Goal: Information Seeking & Learning: Understand process/instructions

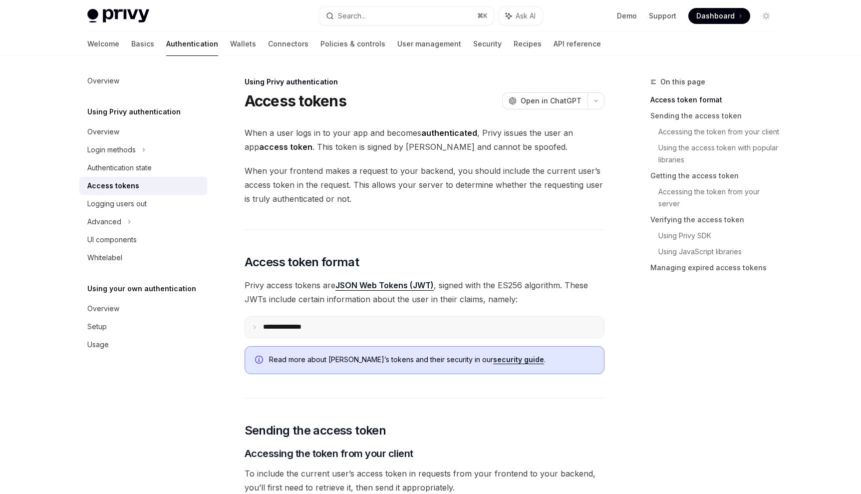
click at [257, 321] on summary "**********" at bounding box center [424, 326] width 359 height 21
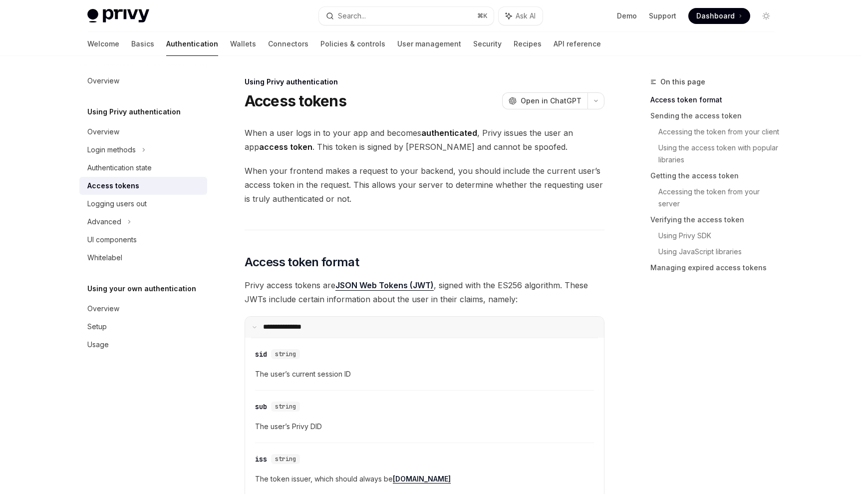
click at [257, 321] on summary "**********" at bounding box center [424, 326] width 359 height 21
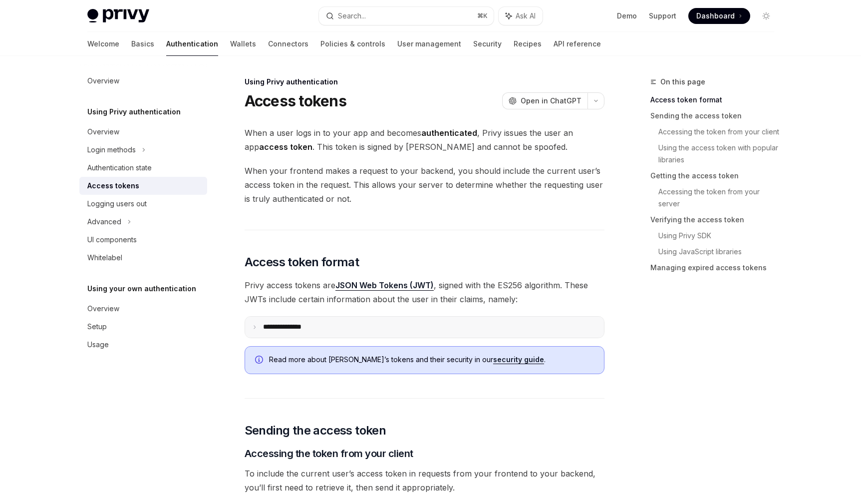
click at [257, 321] on summary "**********" at bounding box center [424, 326] width 359 height 21
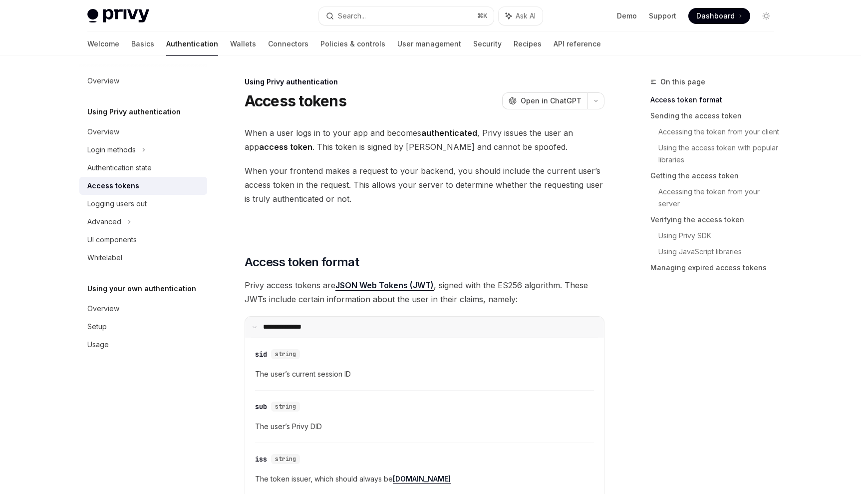
click at [257, 321] on summary "**********" at bounding box center [424, 326] width 359 height 21
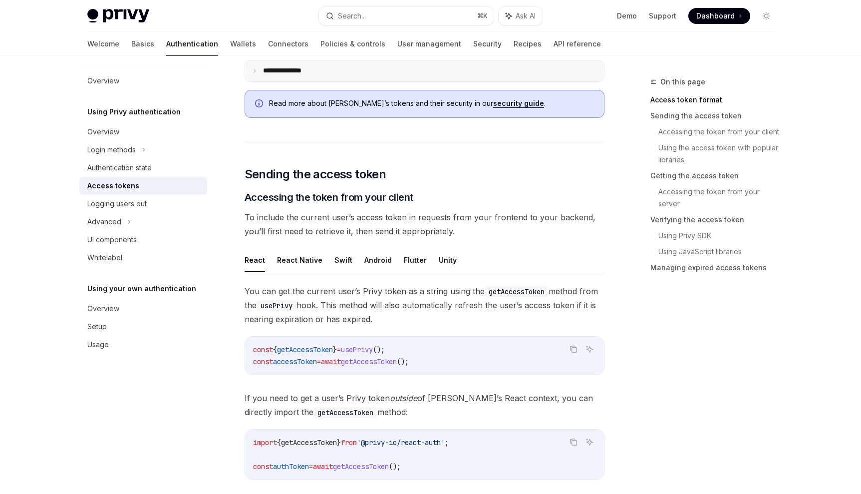
scroll to position [397, 0]
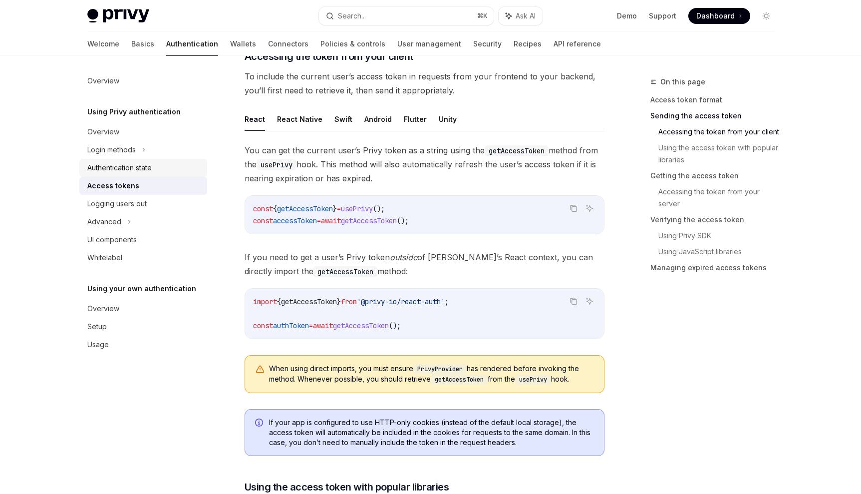
click at [187, 162] on div "Authentication state" at bounding box center [144, 168] width 114 height 12
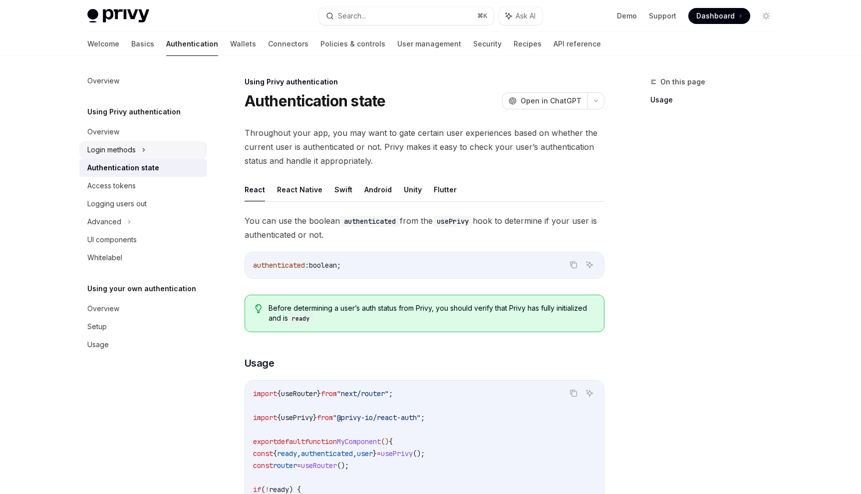
click at [185, 152] on div "Login methods" at bounding box center [143, 150] width 128 height 18
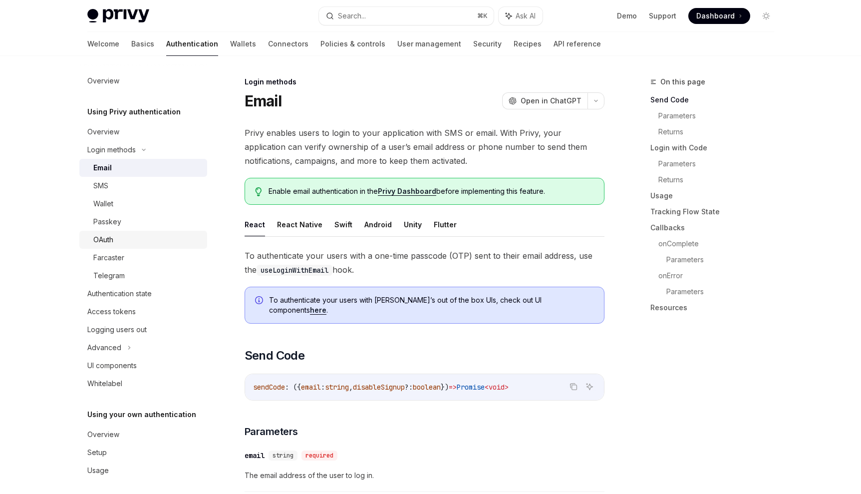
click at [173, 244] on div "OAuth" at bounding box center [147, 240] width 108 height 12
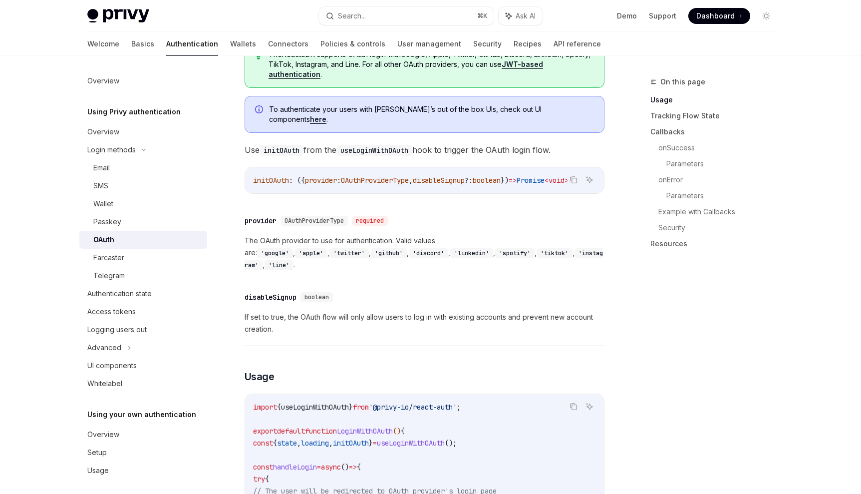
scroll to position [350, 0]
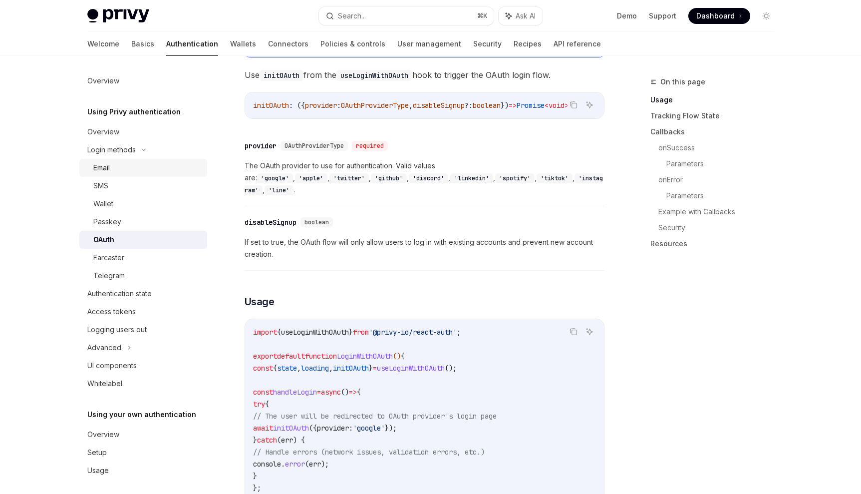
click at [180, 168] on div "Email" at bounding box center [147, 168] width 108 height 12
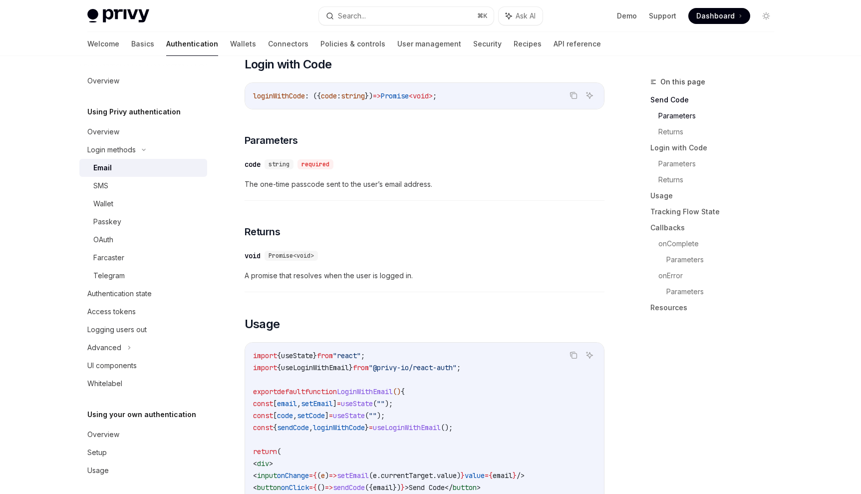
scroll to position [675, 0]
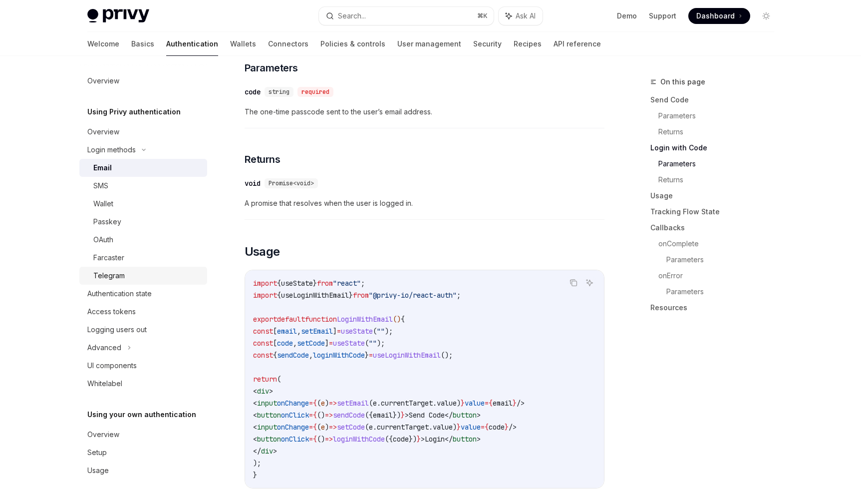
click at [187, 273] on div "Telegram" at bounding box center [147, 275] width 108 height 12
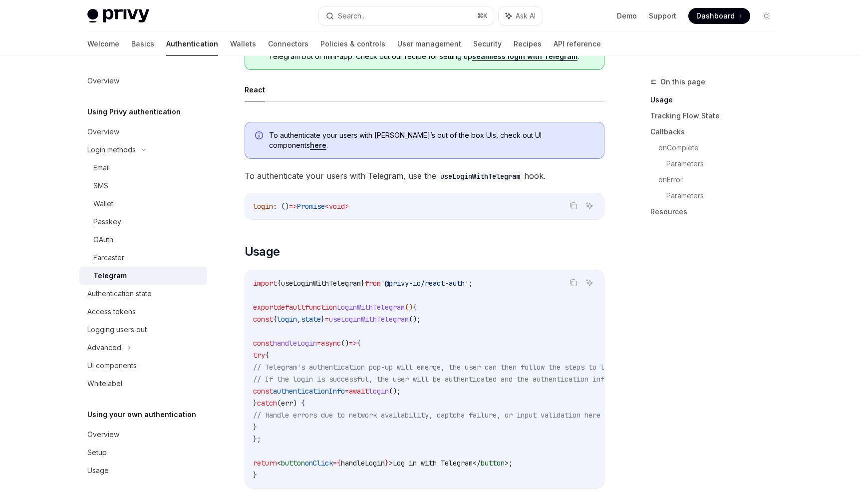
scroll to position [255, 0]
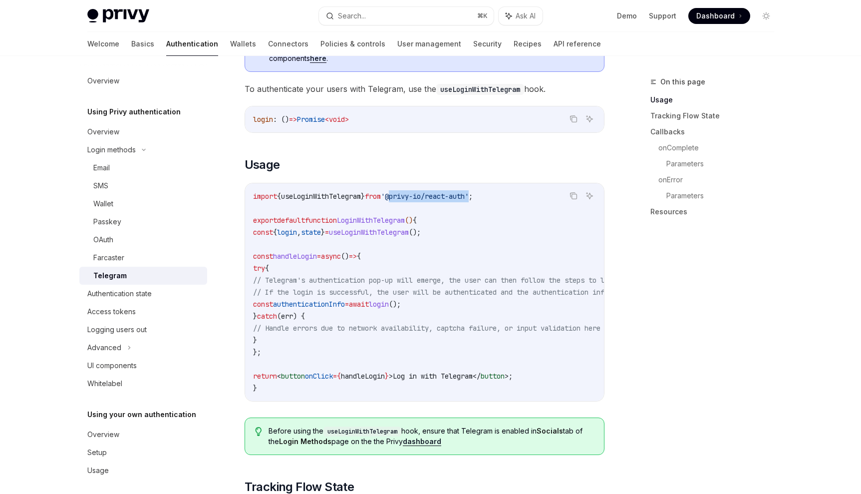
drag, startPoint x: 404, startPoint y: 187, endPoint x: 488, endPoint y: 188, distance: 84.3
click at [469, 192] on span "'@privy-io/react-auth'" at bounding box center [425, 196] width 88 height 9
copy span "@privy-io/react-auth"
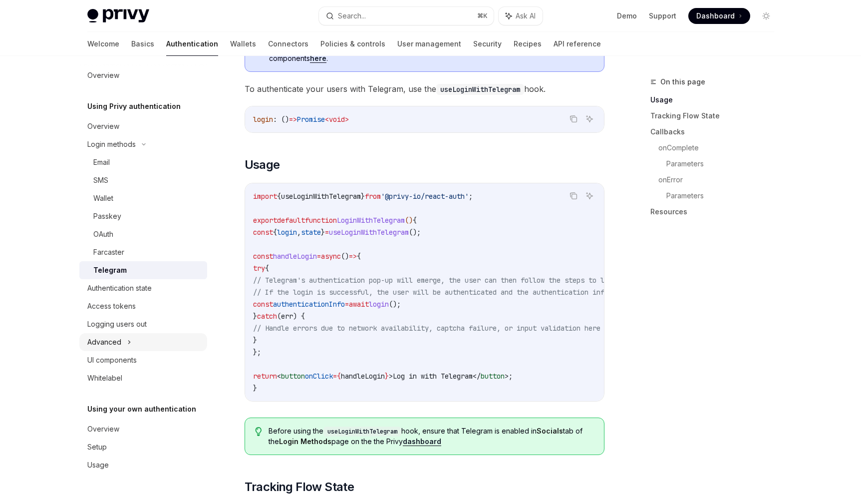
click at [163, 340] on div "Advanced" at bounding box center [143, 342] width 128 height 18
click at [161, 357] on div "MFA" at bounding box center [143, 360] width 128 height 18
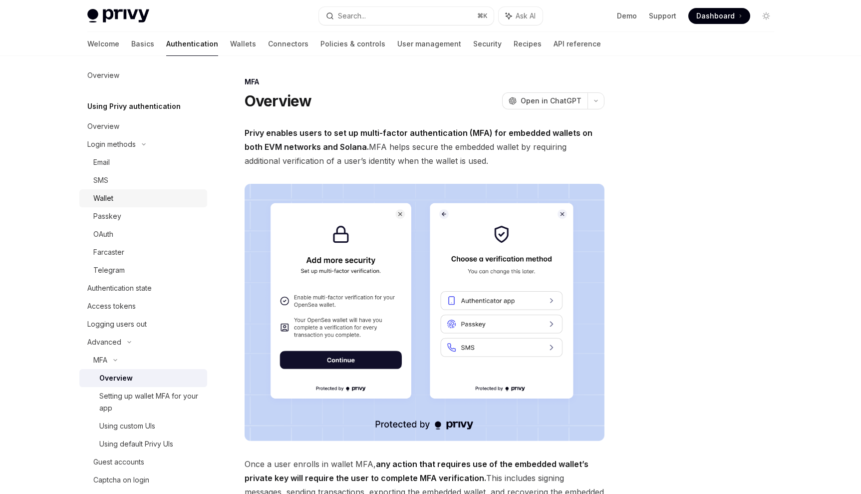
click at [155, 198] on div "Wallet" at bounding box center [147, 198] width 108 height 12
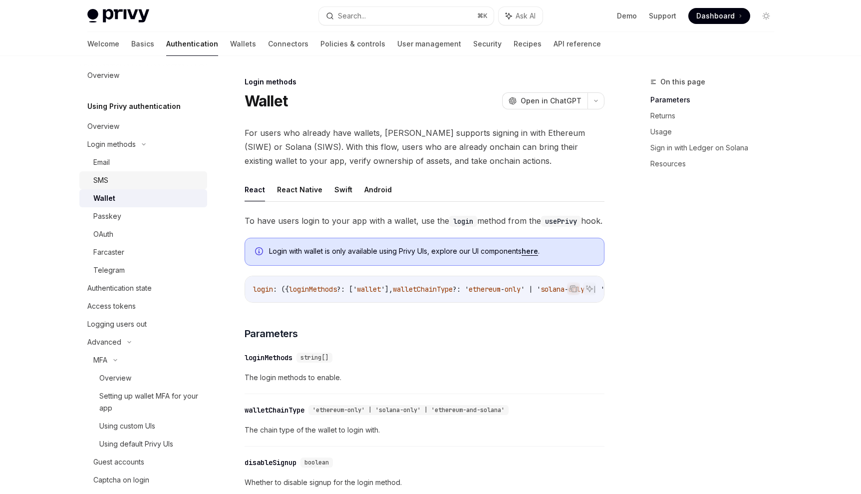
click at [159, 178] on div "SMS" at bounding box center [147, 180] width 108 height 12
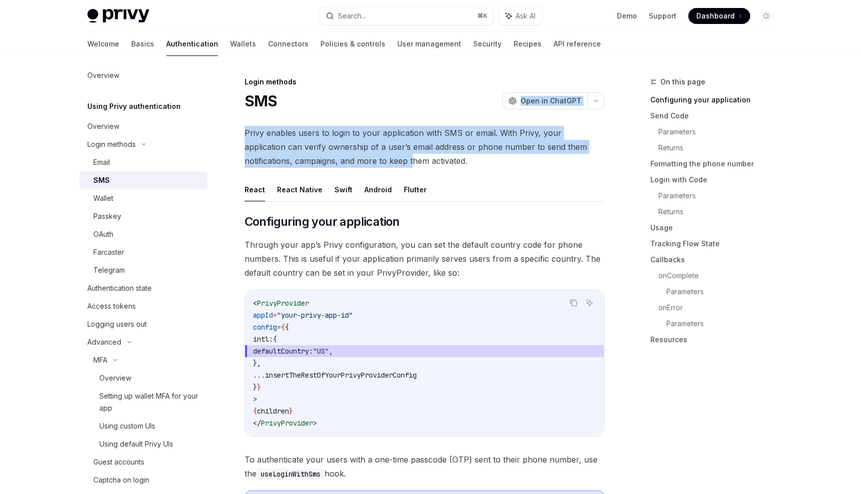
drag, startPoint x: 378, startPoint y: 106, endPoint x: 360, endPoint y: 160, distance: 57.3
click at [360, 160] on span "Privy enables users to login to your application with SMS or email. With Privy,…" at bounding box center [425, 147] width 360 height 42
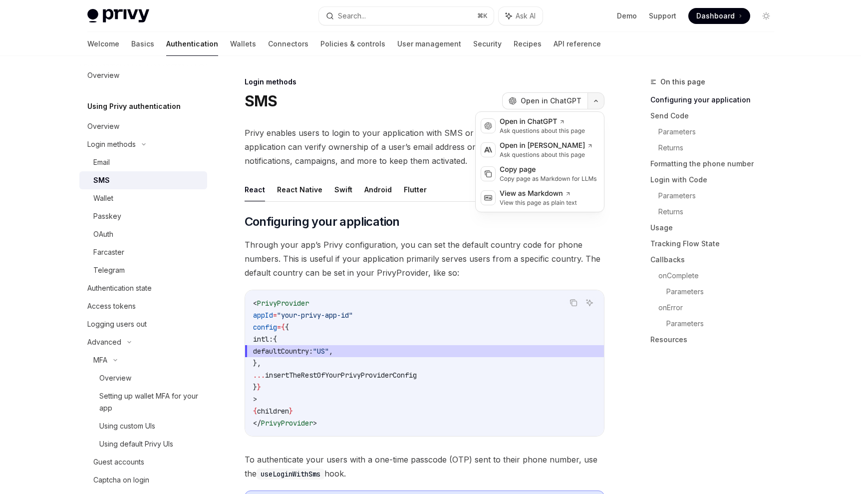
click at [593, 106] on button "button" at bounding box center [595, 100] width 17 height 17
click at [453, 146] on span "Privy enables users to login to your application with SMS or email. With Privy,…" at bounding box center [425, 147] width 360 height 42
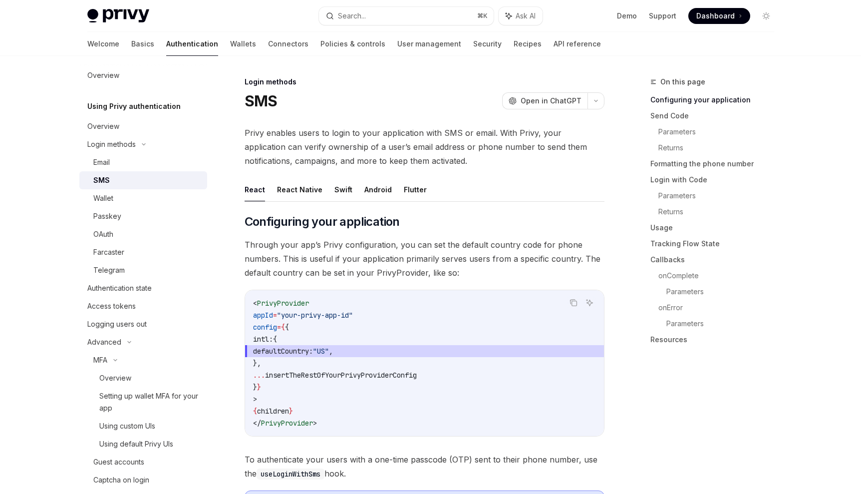
click at [166, 41] on link "Authentication" at bounding box center [192, 44] width 52 height 24
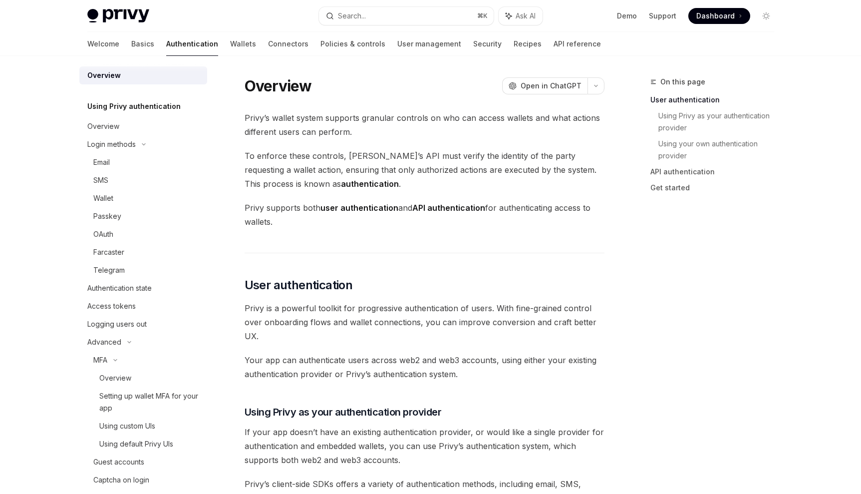
click at [111, 45] on div "Welcome Basics Authentication Wallets Connectors Policies & controls User manag…" at bounding box center [343, 44] width 513 height 24
click at [131, 44] on link "Basics" at bounding box center [142, 44] width 23 height 24
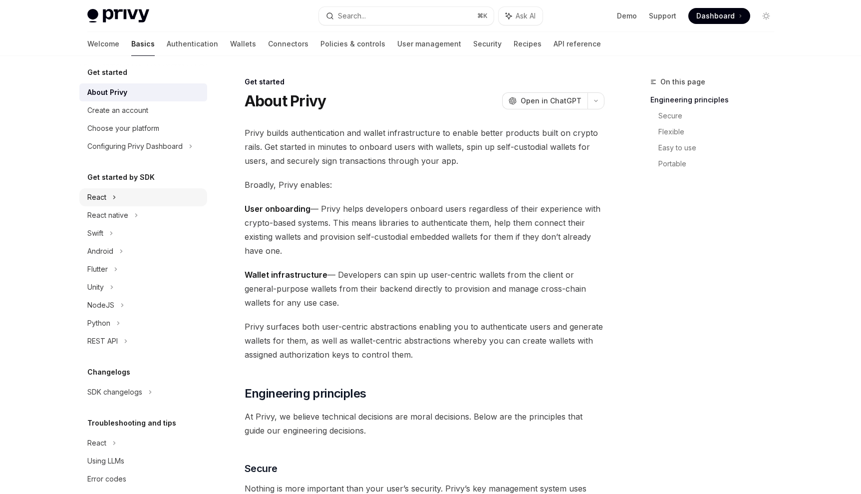
click at [112, 194] on icon at bounding box center [114, 197] width 4 height 12
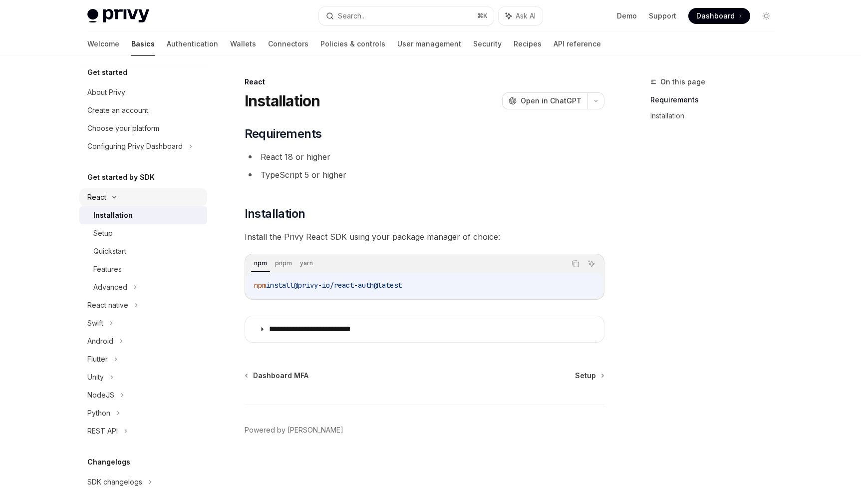
scroll to position [109, 0]
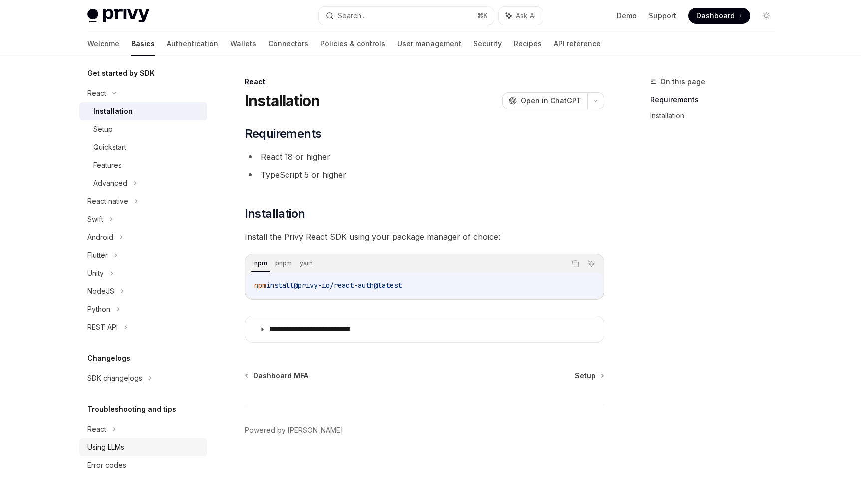
click at [117, 438] on link "Using LLMs" at bounding box center [143, 447] width 128 height 18
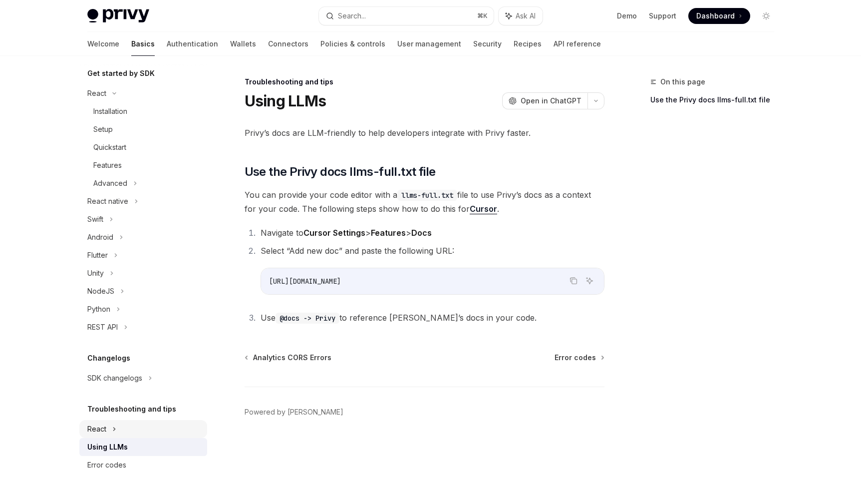
click at [117, 102] on div "React" at bounding box center [143, 93] width 128 height 18
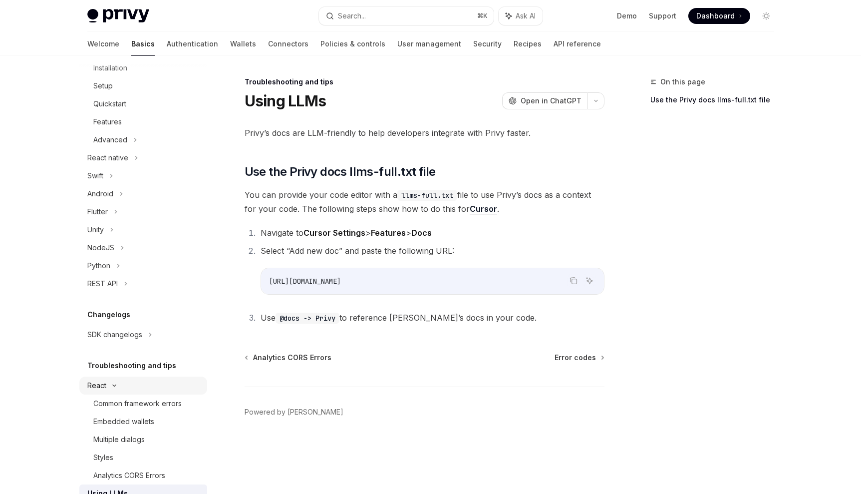
scroll to position [199, 0]
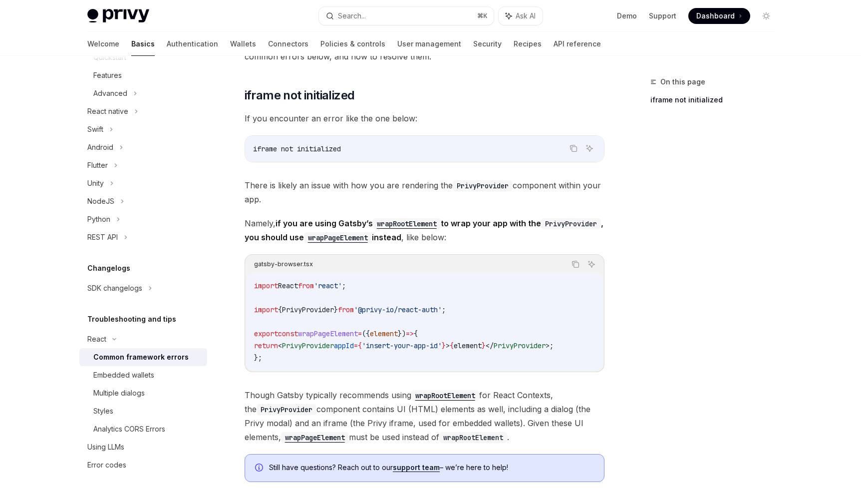
scroll to position [161, 0]
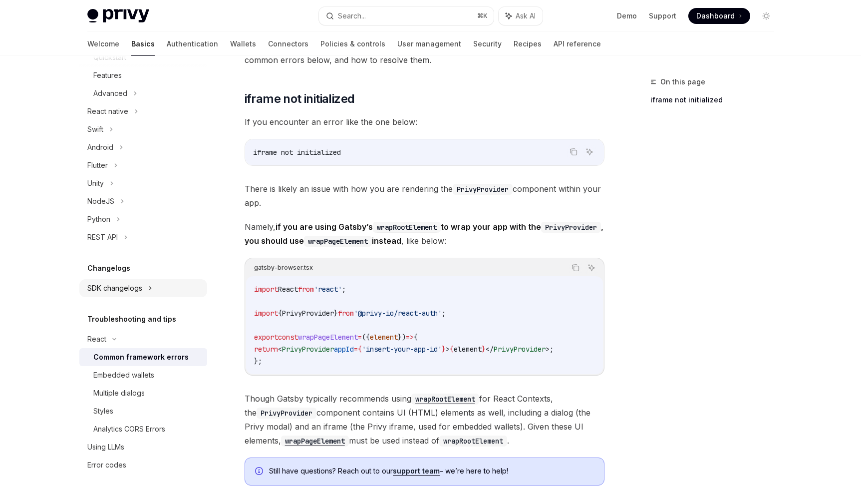
click at [142, 12] on div "SDK changelogs" at bounding box center [143, 4] width 128 height 18
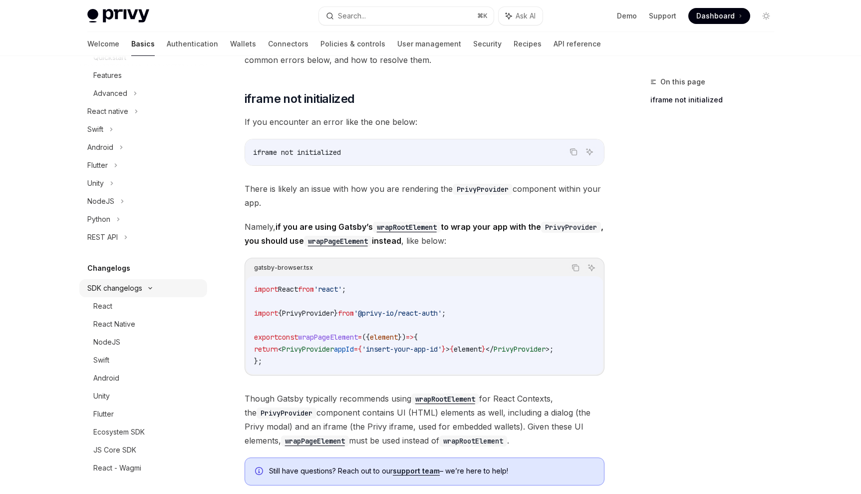
click at [140, 12] on div "SDK changelogs" at bounding box center [143, 4] width 128 height 18
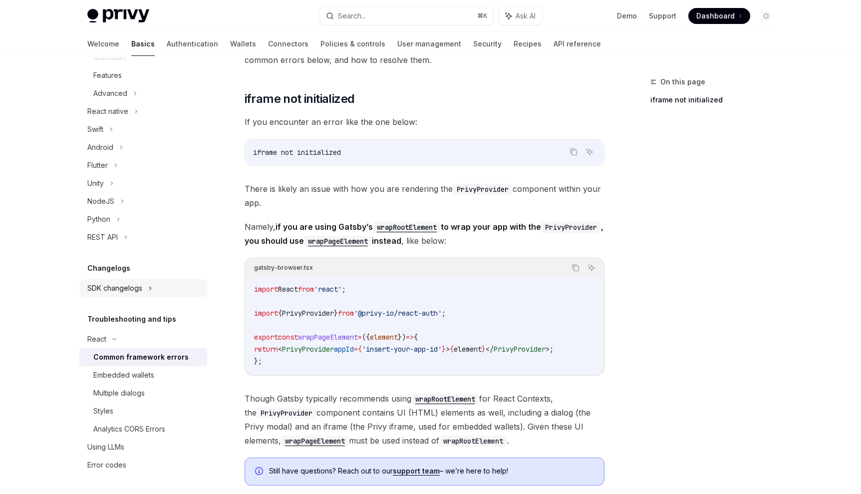
click at [142, 12] on div "SDK changelogs" at bounding box center [143, 4] width 128 height 18
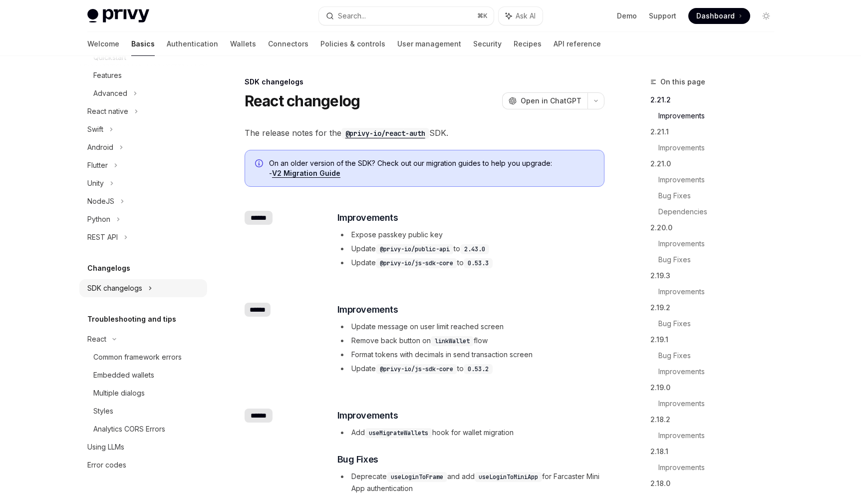
click at [144, 12] on div "SDK changelogs" at bounding box center [143, 4] width 128 height 18
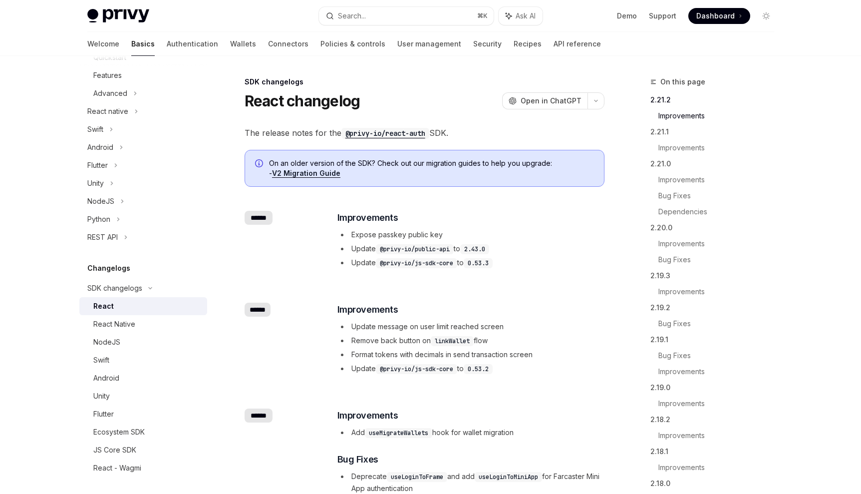
click at [149, 313] on link "React" at bounding box center [143, 306] width 128 height 18
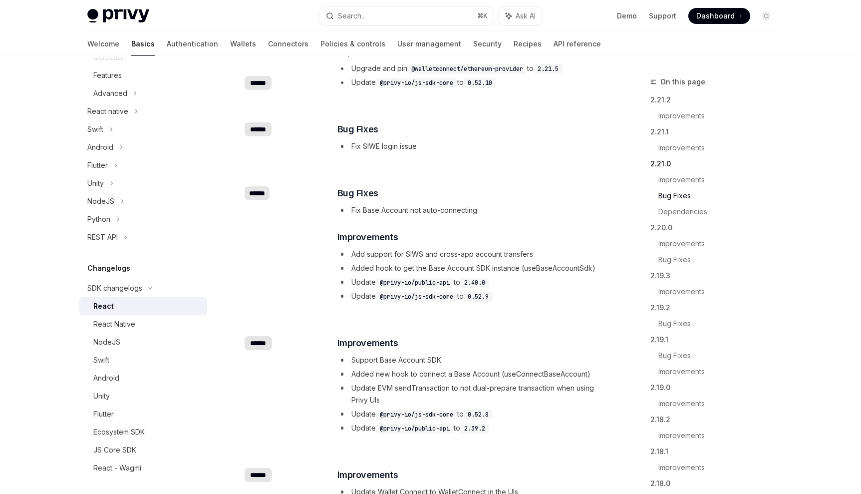
scroll to position [925, 0]
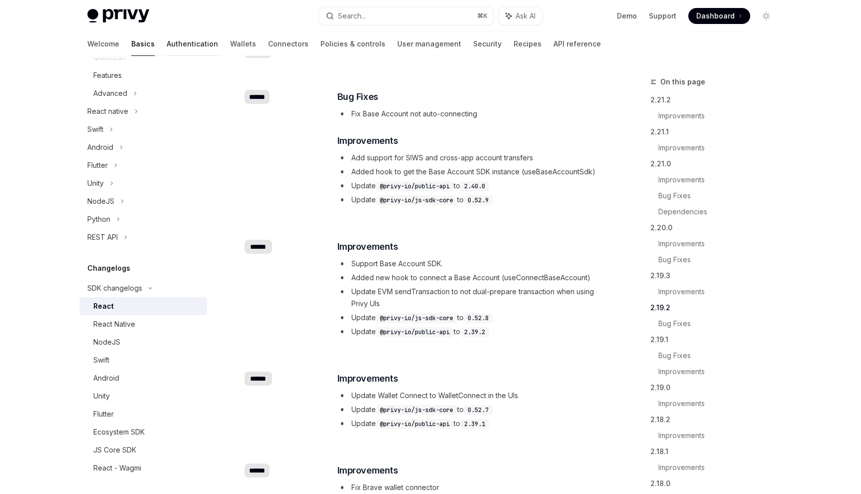
click at [167, 45] on link "Authentication" at bounding box center [192, 44] width 51 height 24
click at [167, 32] on link "Authentication" at bounding box center [192, 44] width 51 height 24
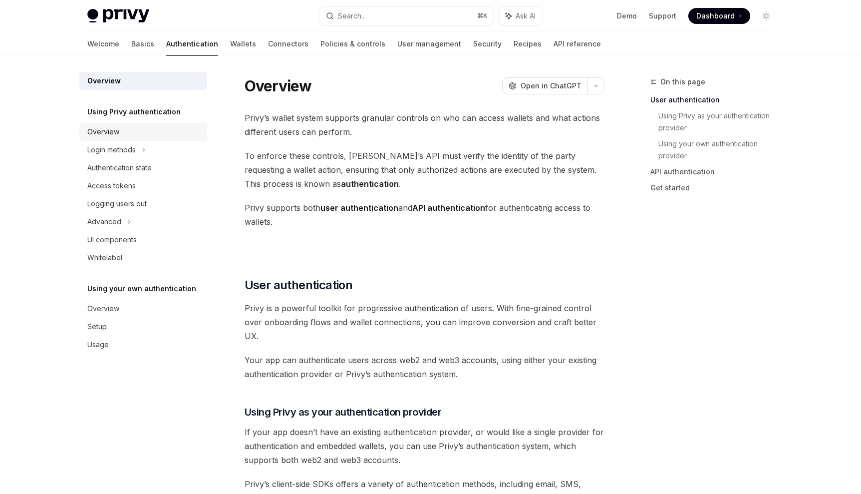
click at [150, 131] on div "Overview" at bounding box center [144, 132] width 114 height 12
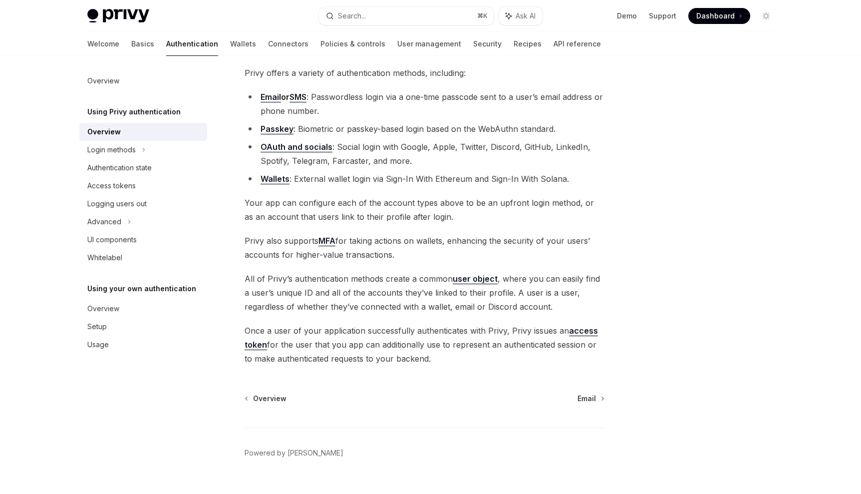
scroll to position [80, 0]
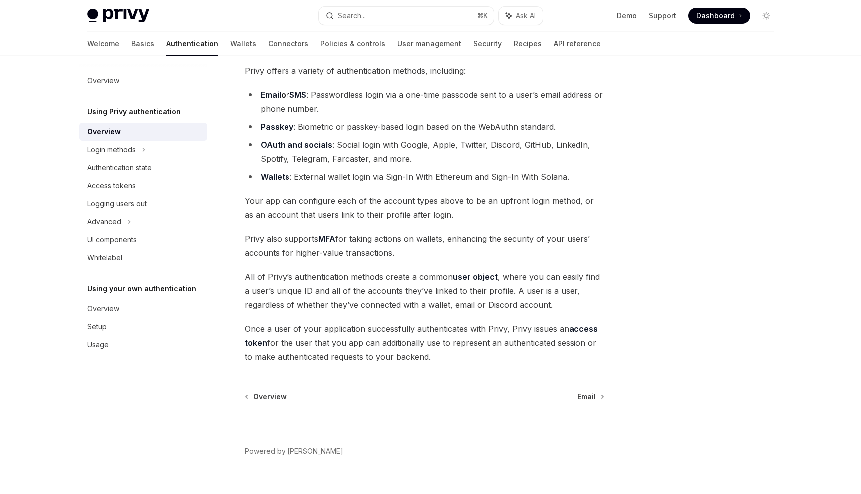
click at [251, 232] on span "Privy also supports MFA for taking actions on wallets, enhancing the security o…" at bounding box center [425, 246] width 360 height 28
click at [282, 242] on span "Privy also supports MFA for taking actions on wallets, enhancing the security o…" at bounding box center [425, 246] width 360 height 28
click at [155, 155] on div "Login methods" at bounding box center [143, 150] width 128 height 18
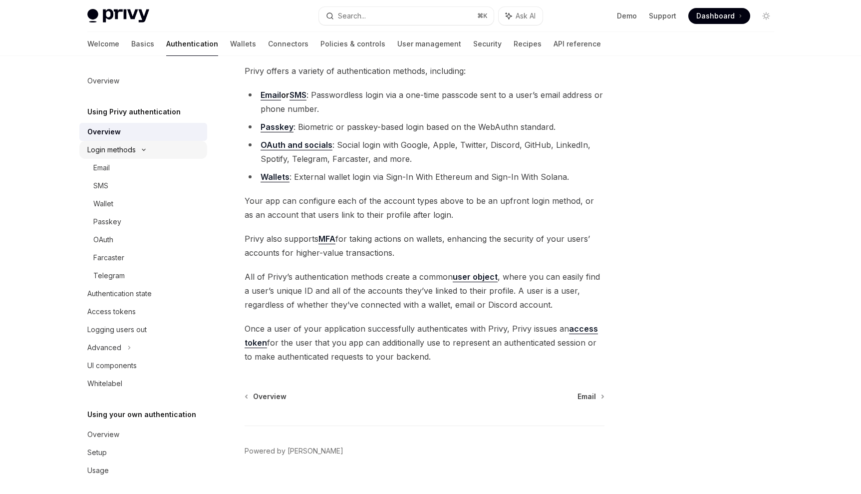
type textarea "*"
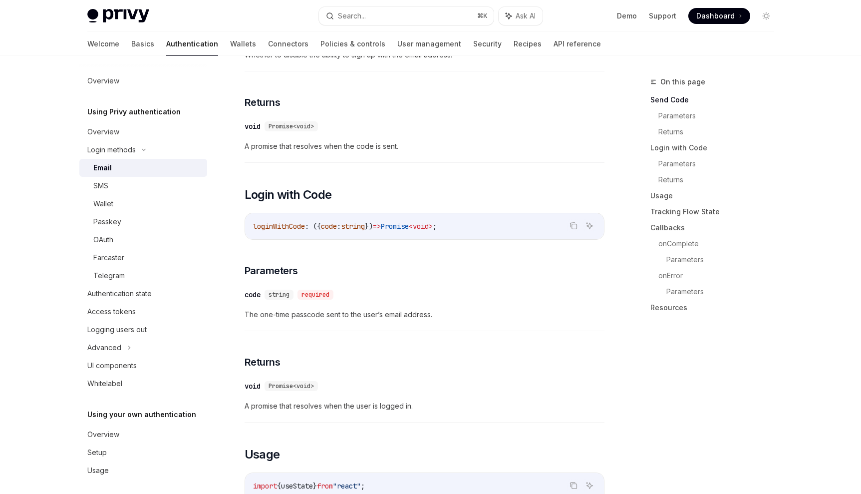
scroll to position [536, 0]
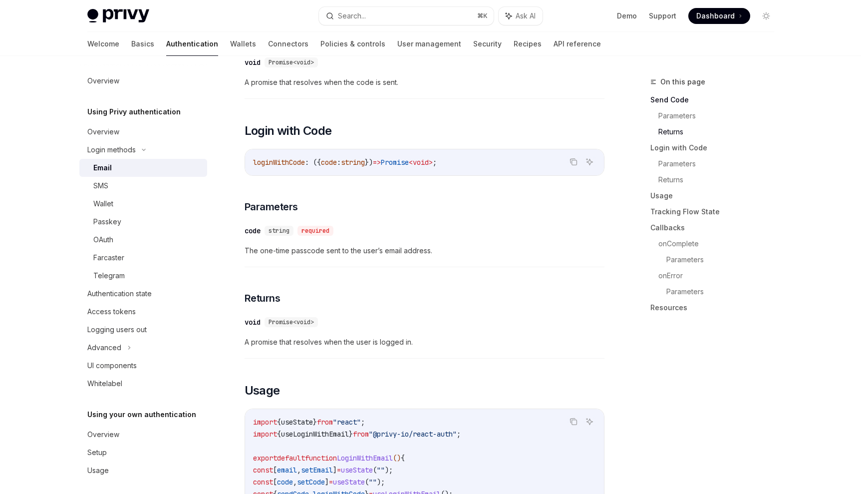
click at [266, 163] on div "loginWithCode : ({ code : string }) => Promise < void > ;" at bounding box center [424, 162] width 359 height 26
click at [271, 158] on span "loginWithCode" at bounding box center [279, 162] width 52 height 9
copy span "loginWithCode"
